Goal: Task Accomplishment & Management: Manage account settings

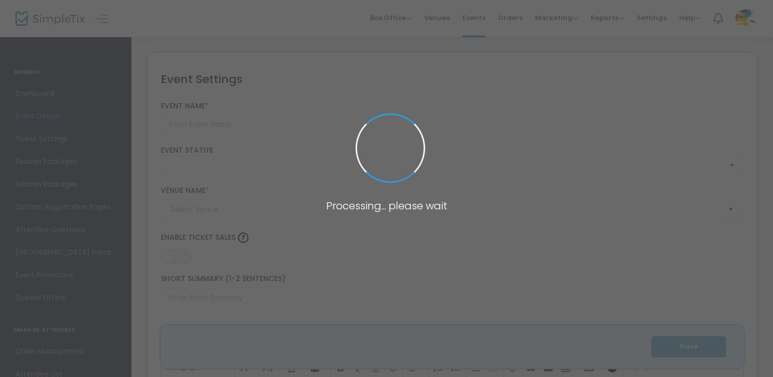
type input "Western Sip n' Paint"
type textarea "Sip n' Paint on [DATE] 5:00pm-6:30pm. At [GEOGRAPHIC_DATA], [GEOGRAPHIC_DATA] A…"
type input "Register Now"
type input "McKenzie County Ag Expo"
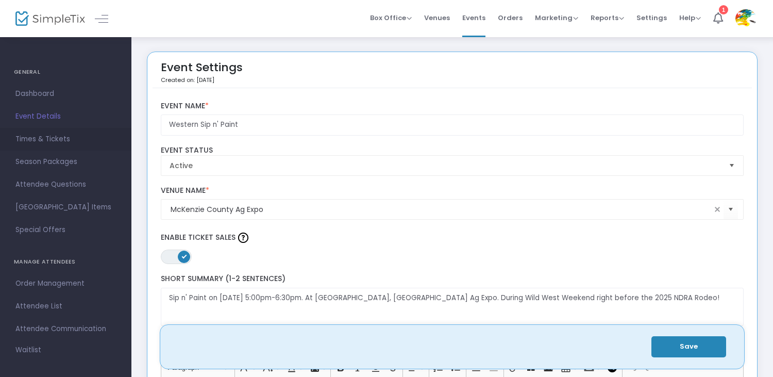
click at [48, 141] on span "Times & Tickets" at bounding box center [65, 138] width 101 height 13
